Goal: Navigation & Orientation: Find specific page/section

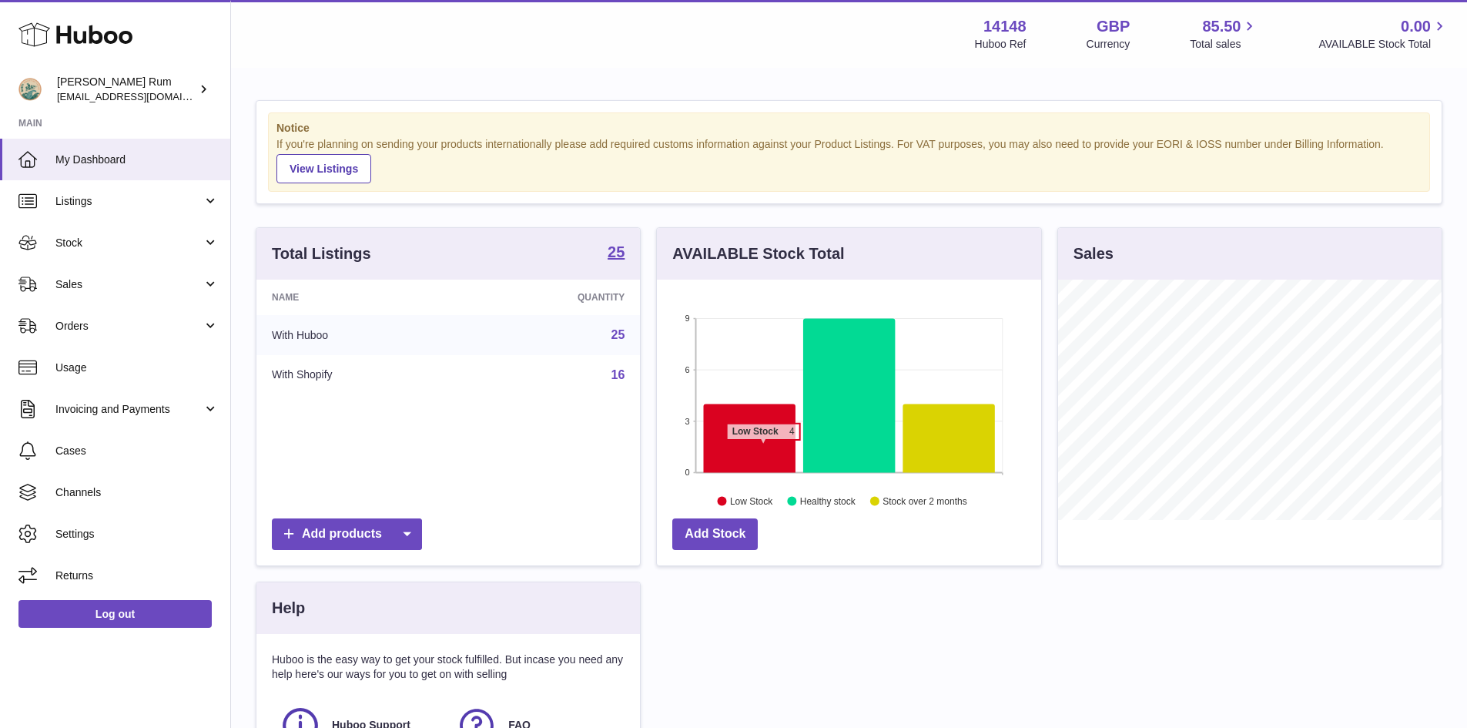
click at [763, 448] on icon at bounding box center [750, 438] width 92 height 69
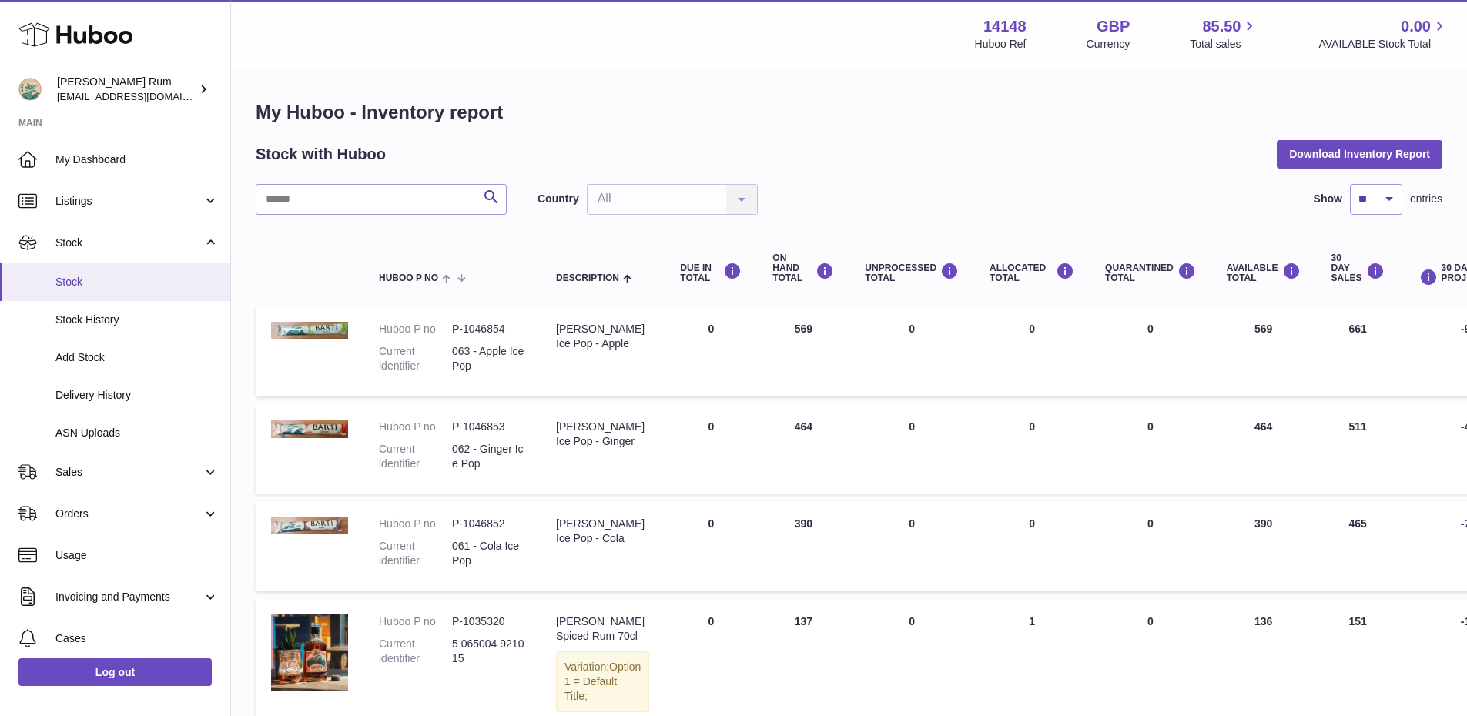
click at [77, 275] on span "Stock" at bounding box center [136, 282] width 163 height 15
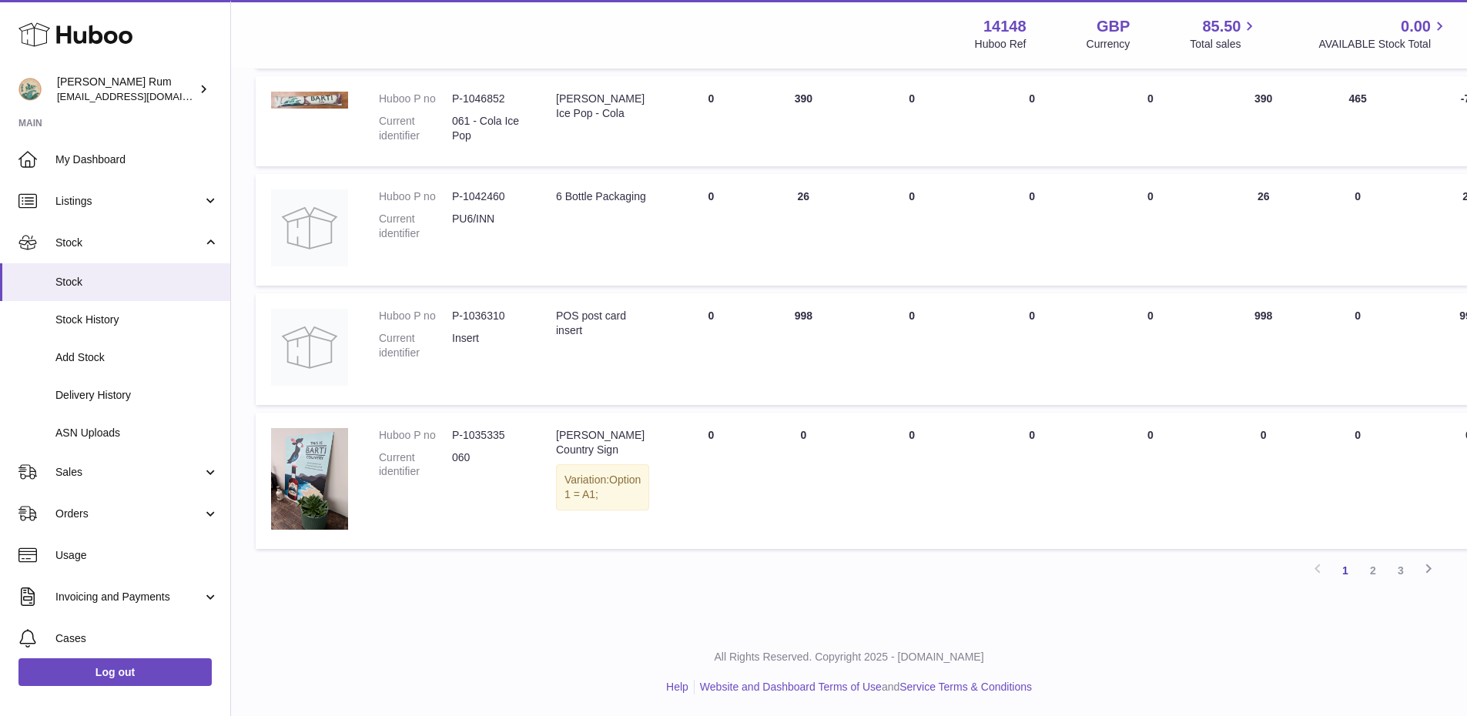
scroll to position [926, 0]
click at [1370, 570] on link "2" at bounding box center [1374, 569] width 28 height 28
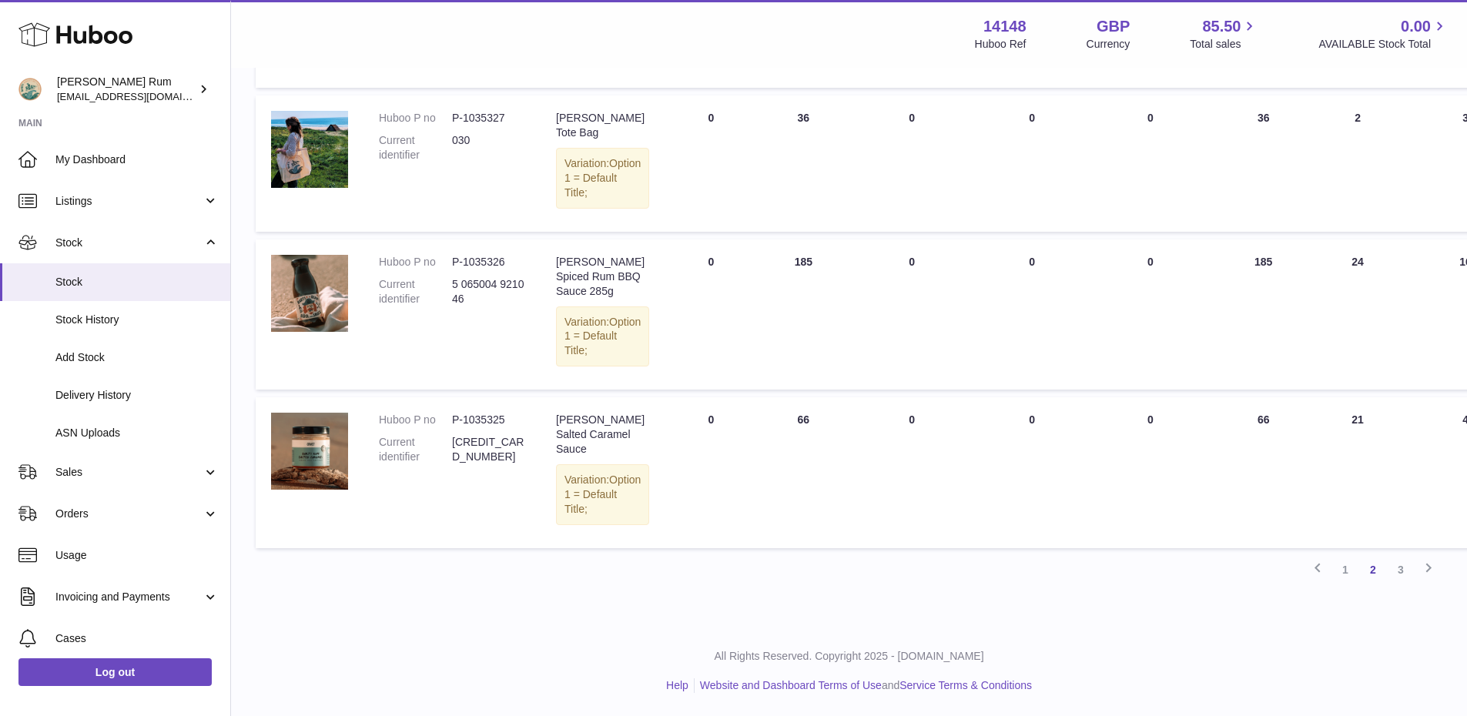
scroll to position [1350, 0]
click at [1398, 567] on link "3" at bounding box center [1401, 570] width 28 height 28
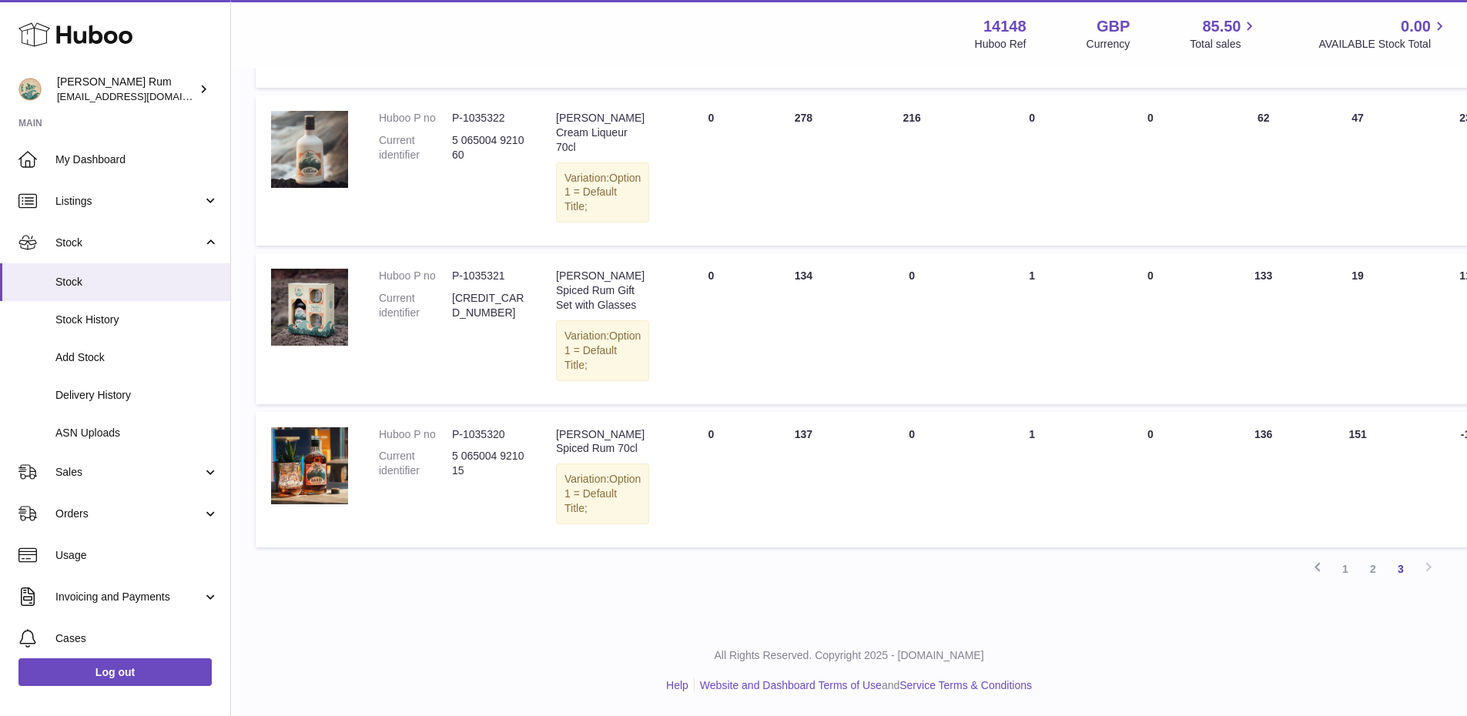
scroll to position [557, 0]
click at [1346, 572] on link "1" at bounding box center [1346, 569] width 28 height 28
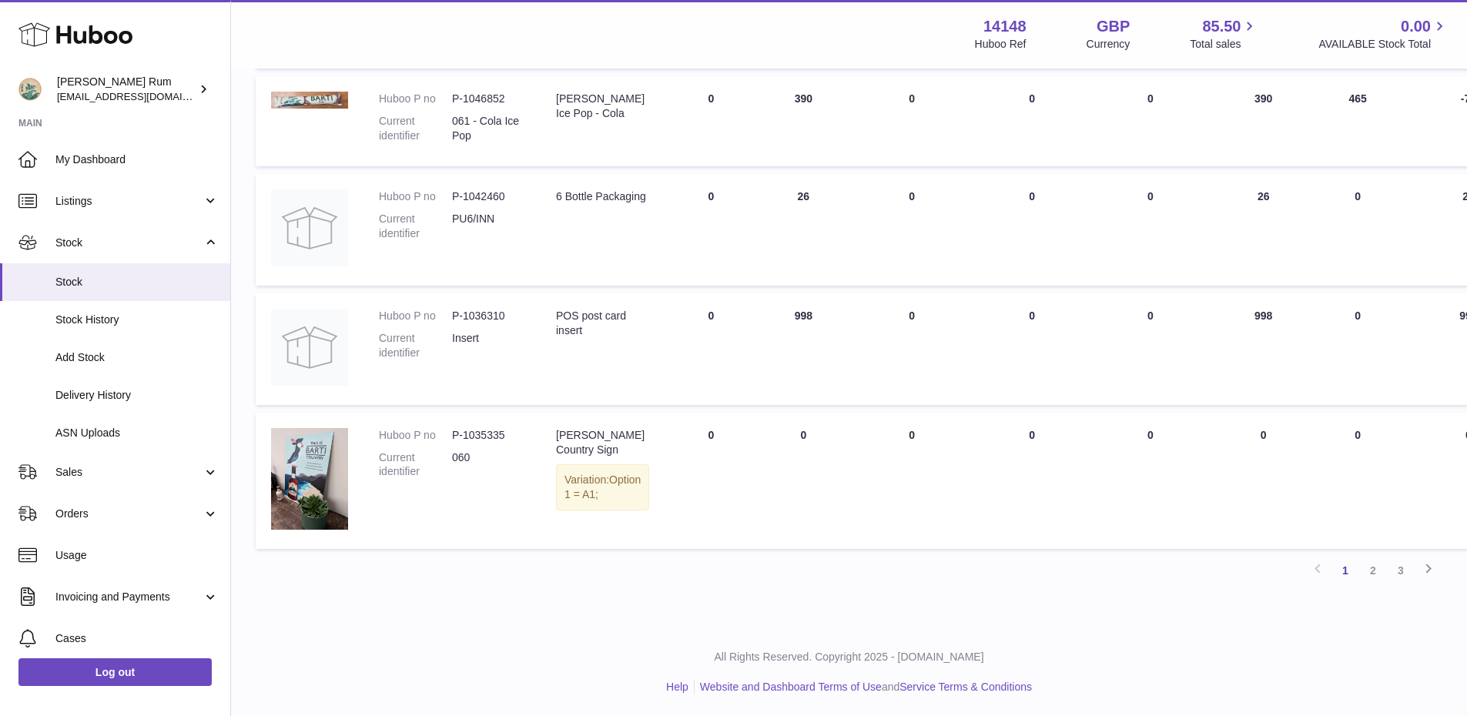
scroll to position [926, 0]
click at [1373, 566] on link "2" at bounding box center [1374, 569] width 28 height 28
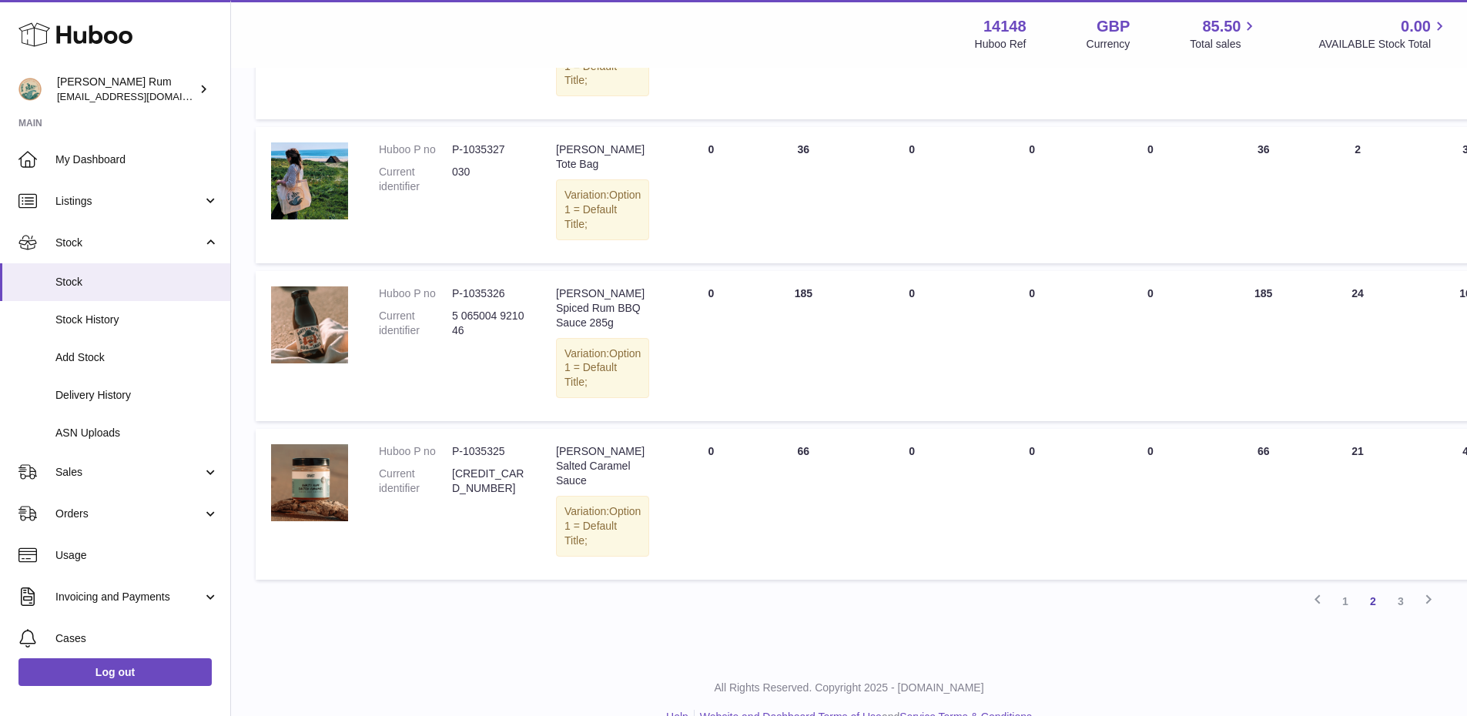
scroll to position [1302, 0]
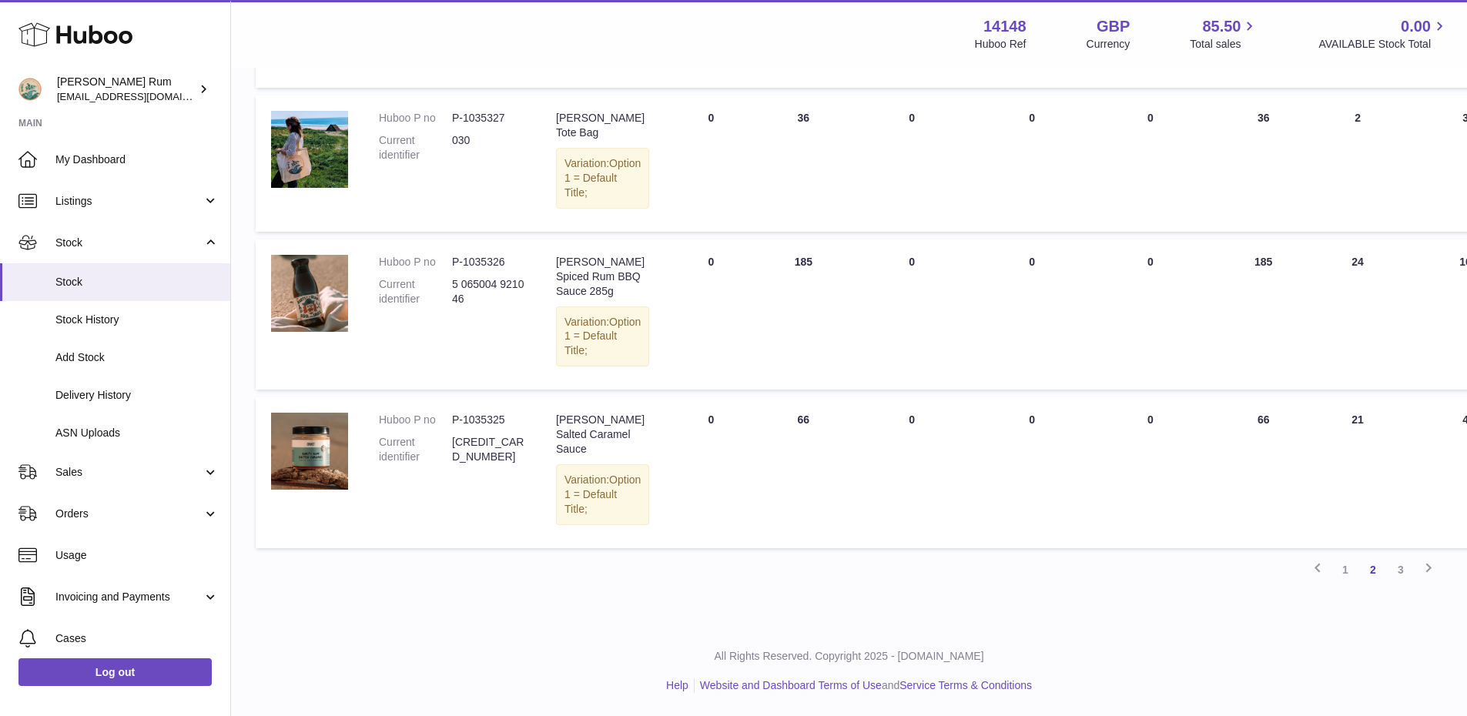
click at [1408, 584] on link "3" at bounding box center [1401, 570] width 28 height 28
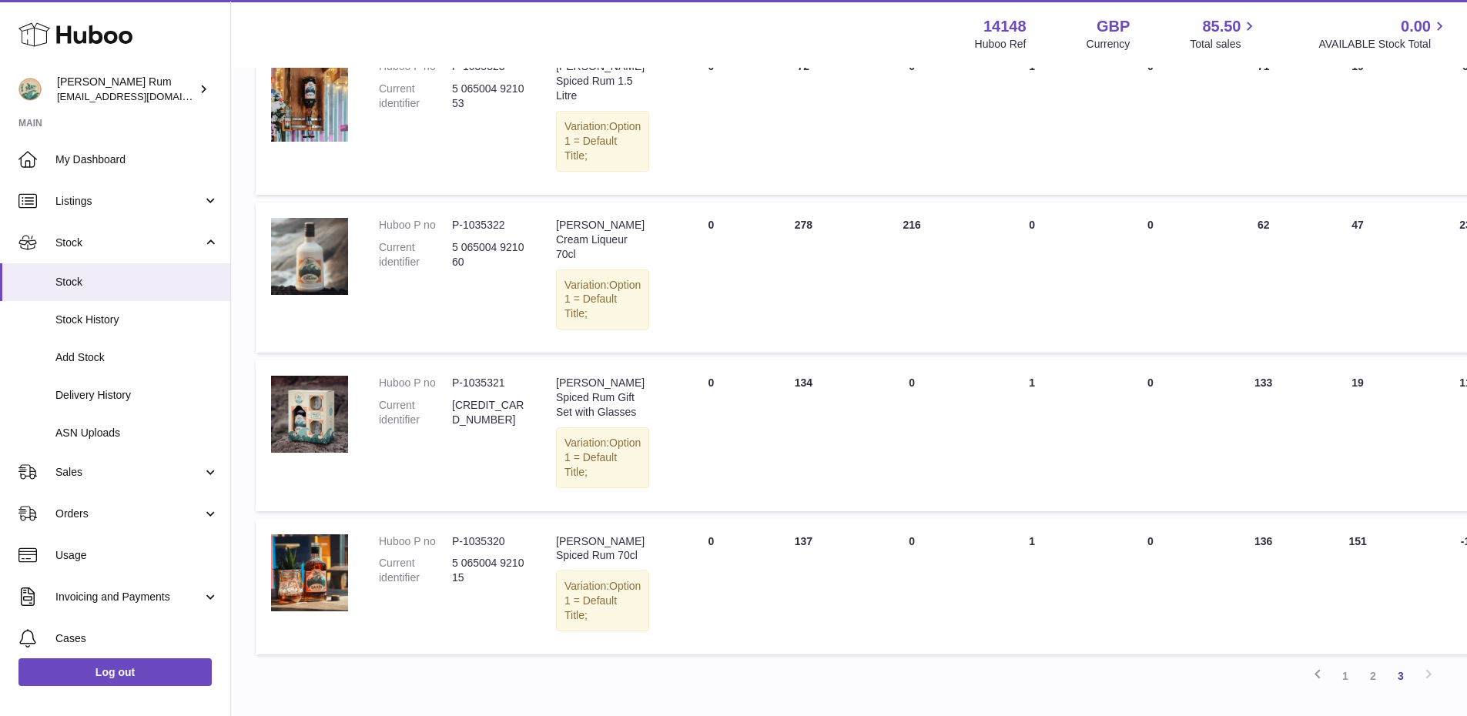
scroll to position [557, 0]
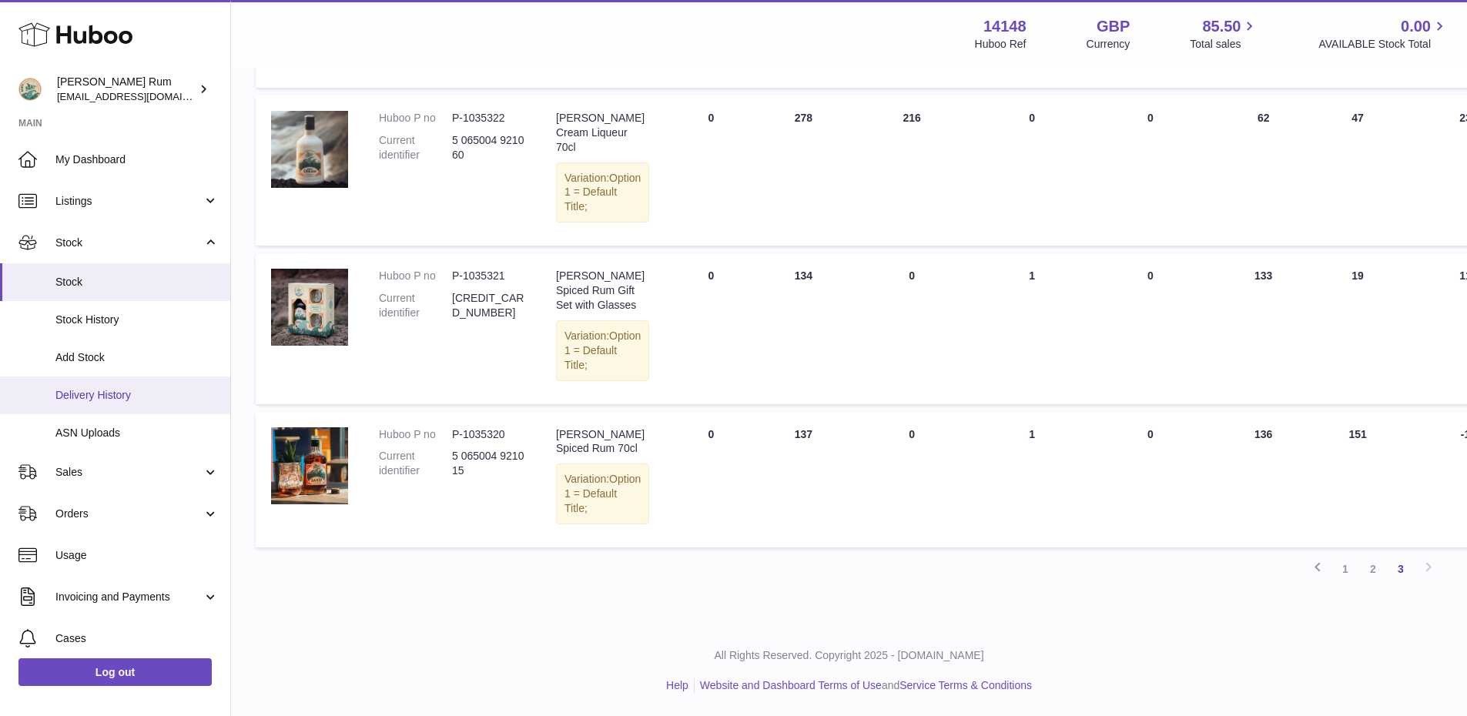
click at [86, 388] on span "Delivery History" at bounding box center [136, 395] width 163 height 15
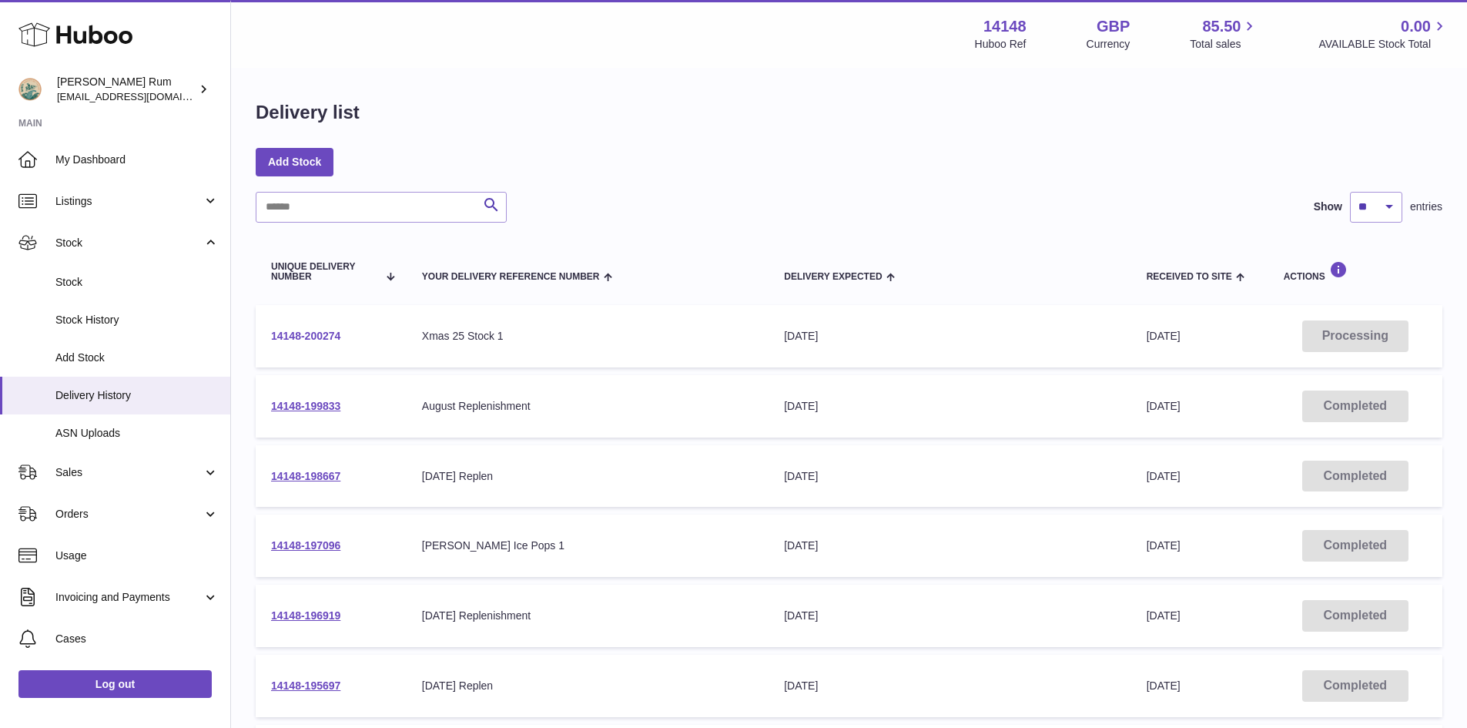
click at [300, 332] on link "14148-200274" at bounding box center [305, 336] width 69 height 12
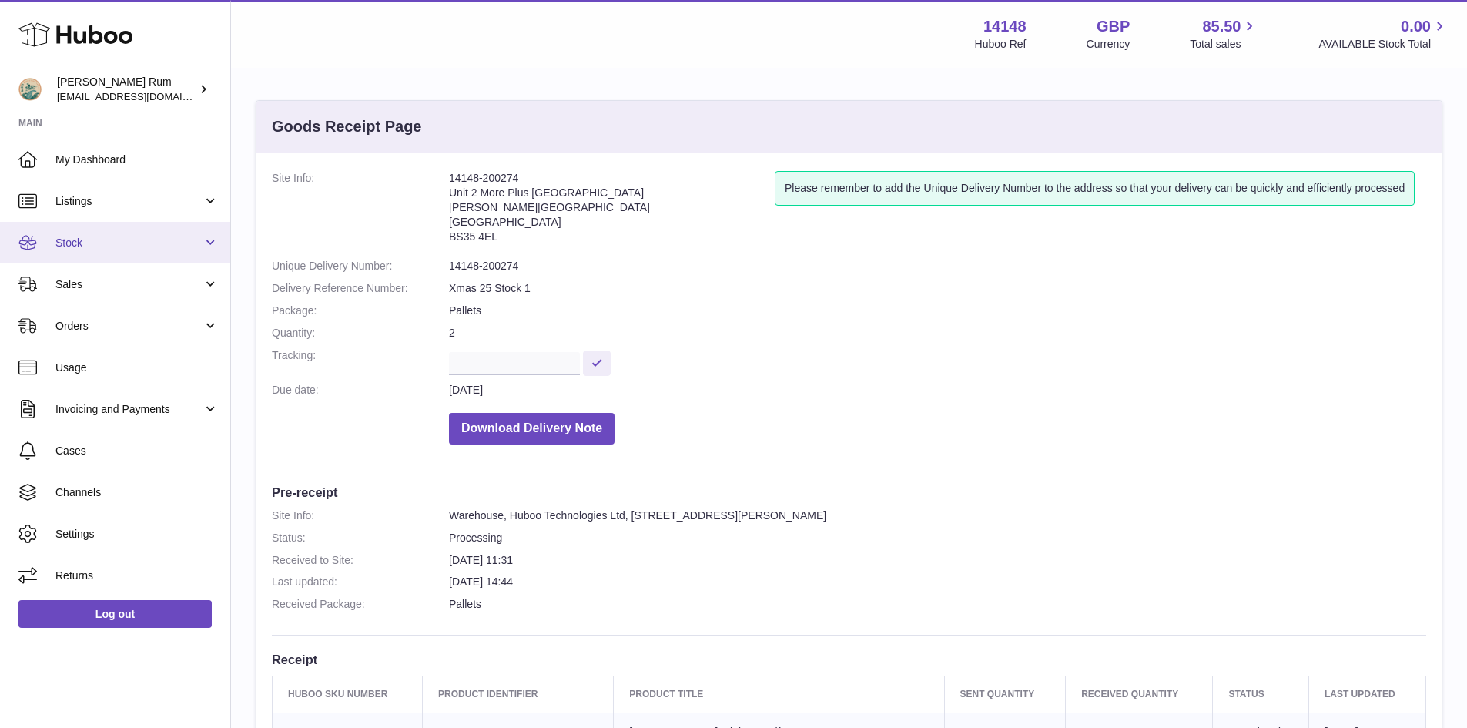
click at [93, 238] on span "Stock" at bounding box center [128, 243] width 147 height 15
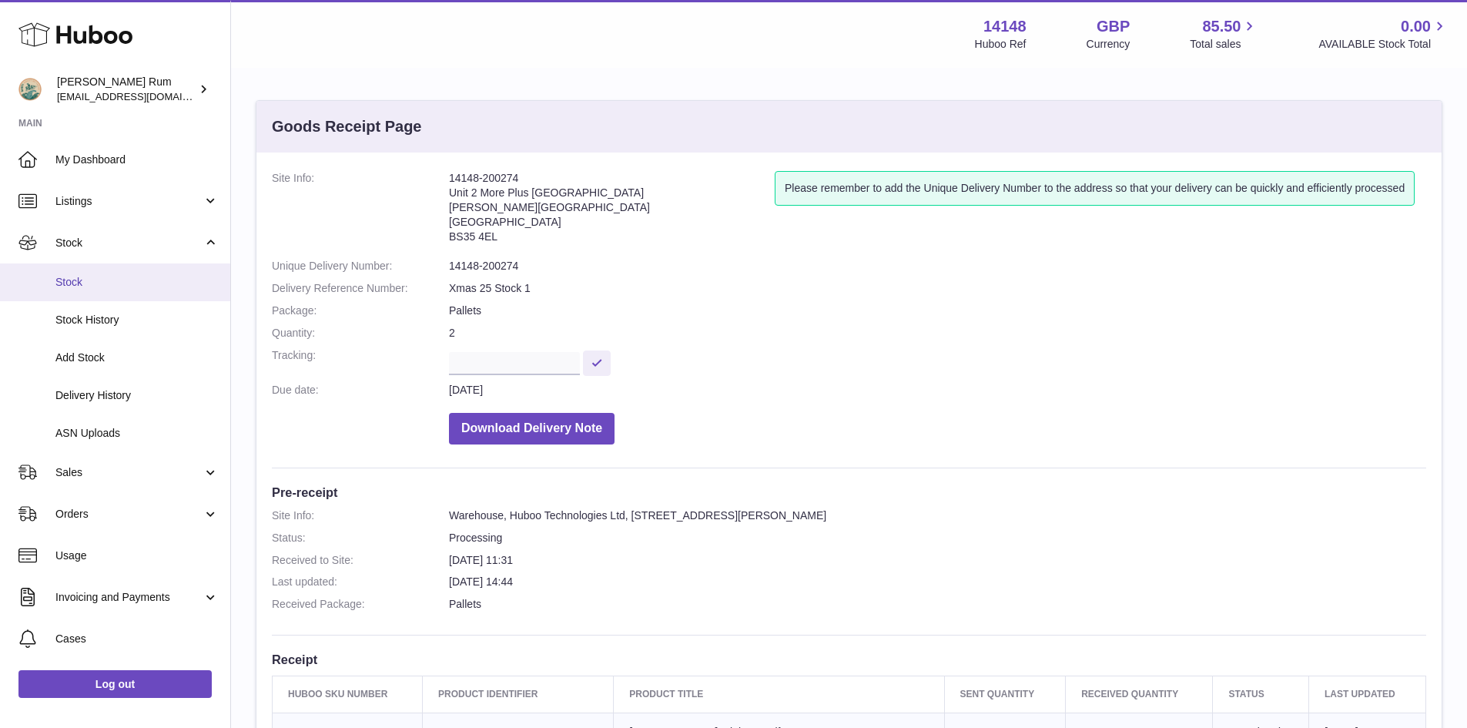
click at [89, 273] on link "Stock" at bounding box center [115, 282] width 230 height 38
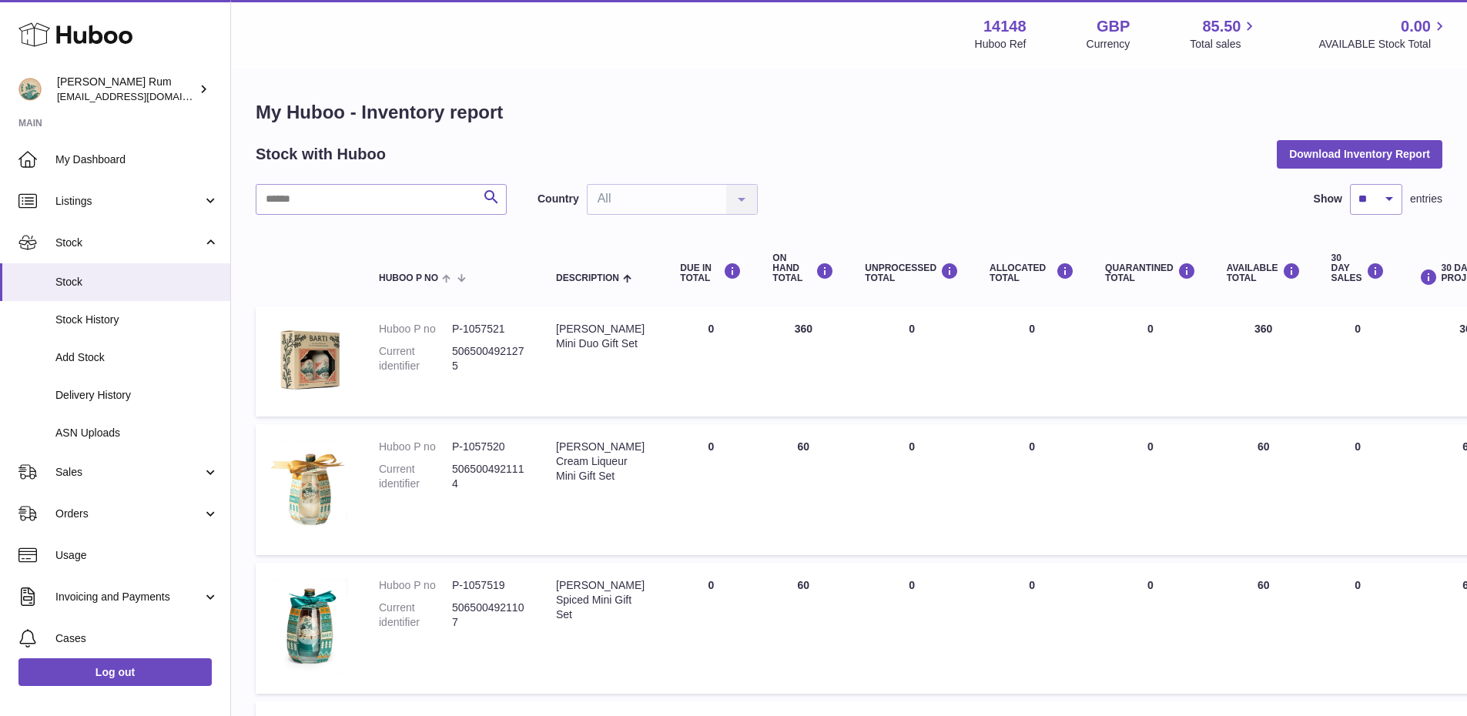
click at [857, 112] on h1 "My Huboo - Inventory report" at bounding box center [849, 112] width 1187 height 25
click at [1014, 143] on div "Stock with Huboo Download Inventory Report" at bounding box center [849, 154] width 1187 height 28
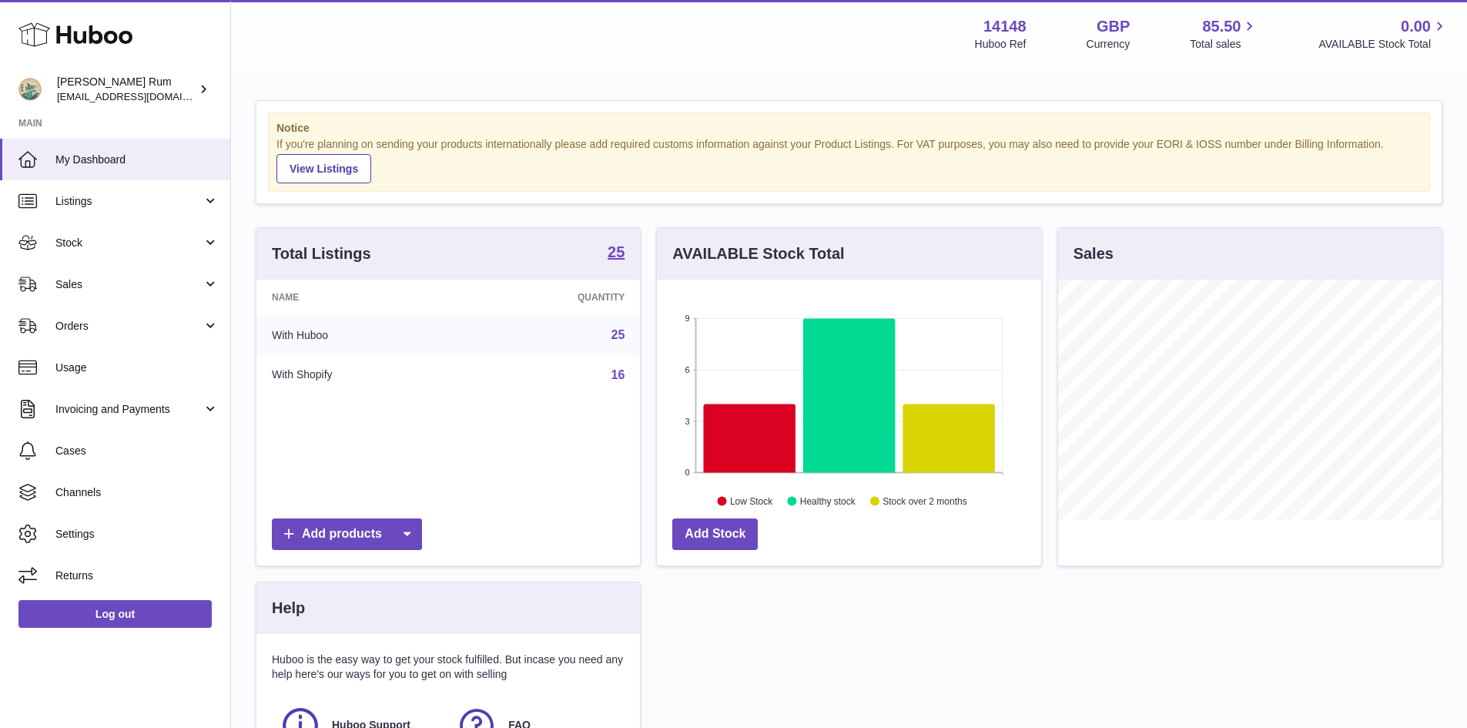
scroll to position [240, 384]
click at [743, 446] on icon at bounding box center [750, 438] width 92 height 69
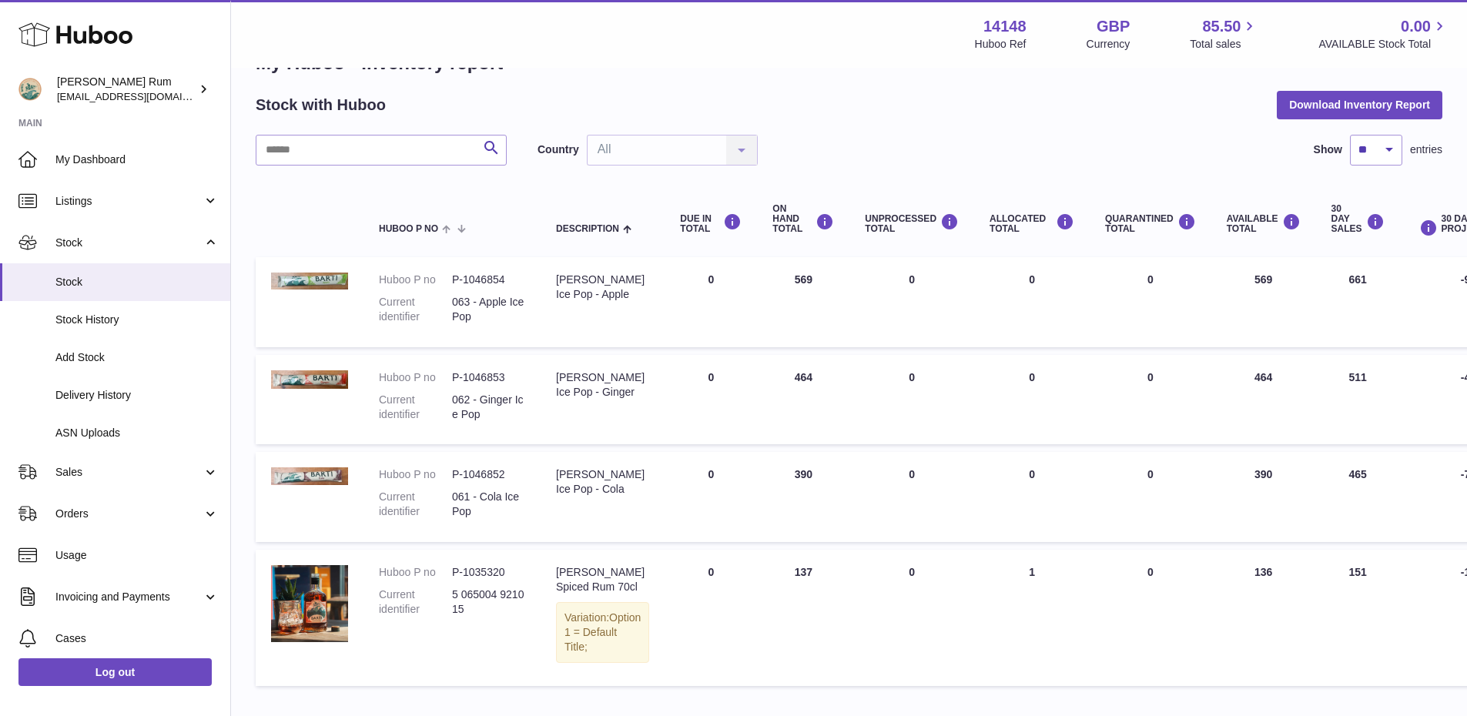
scroll to position [77, 0]
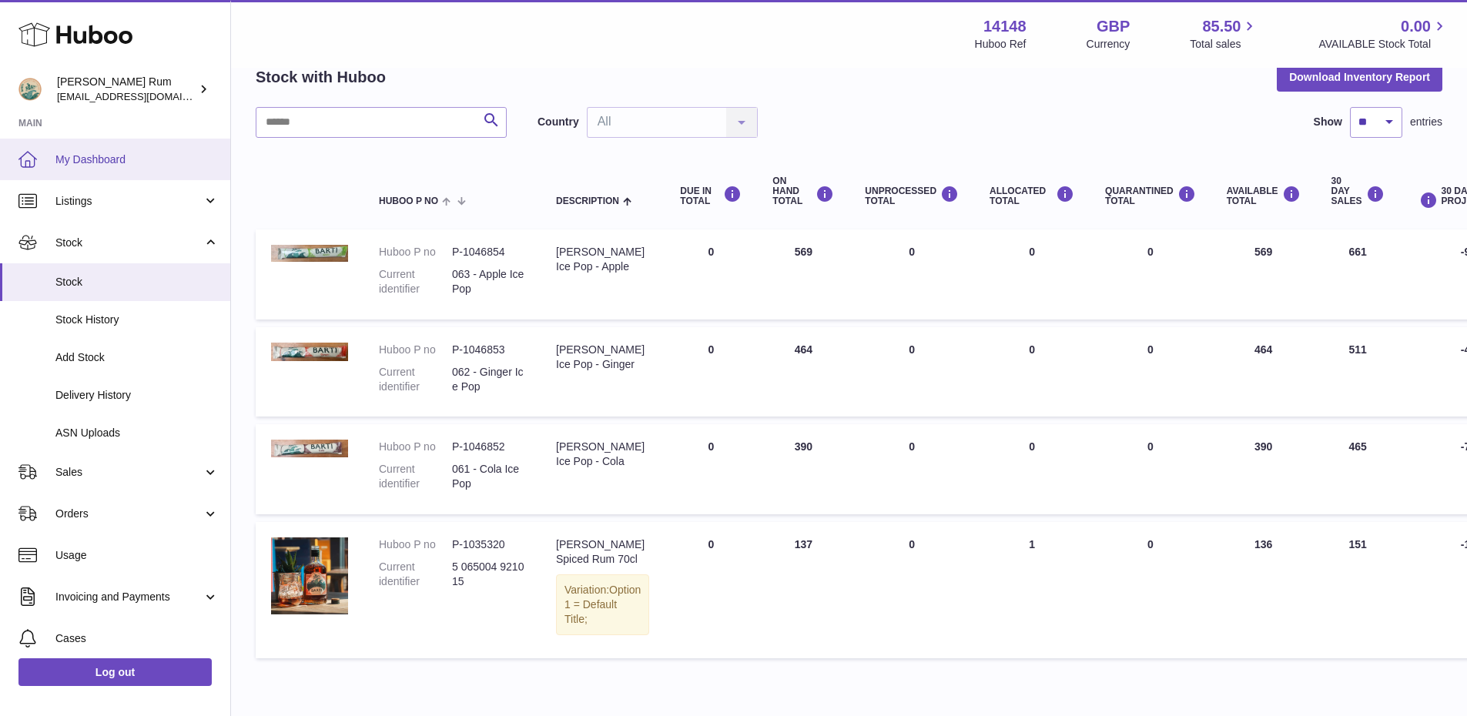
click at [116, 159] on span "My Dashboard" at bounding box center [136, 160] width 163 height 15
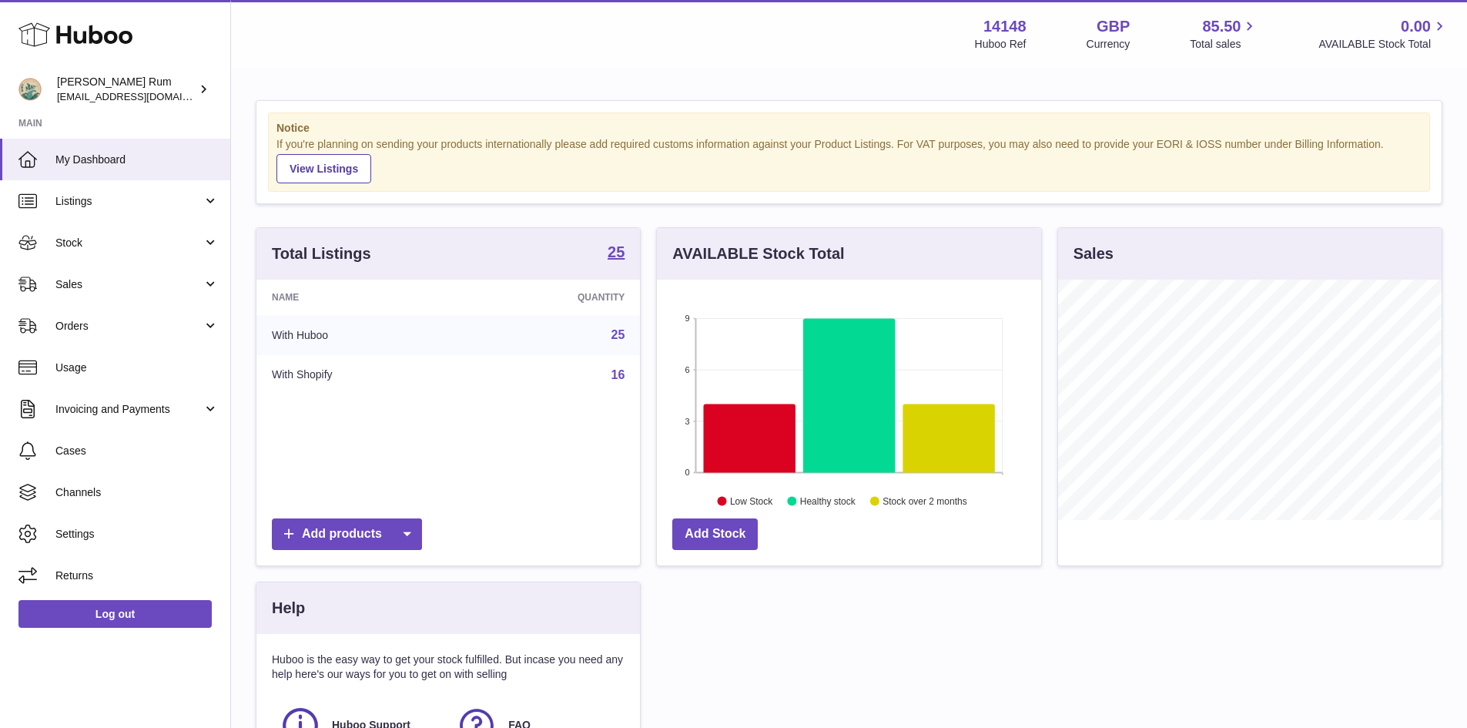
scroll to position [240, 384]
click at [514, 75] on div "Notice If you're planning on sending your products internationally please add r…" at bounding box center [849, 472] width 1236 height 807
